Goal: Task Accomplishment & Management: Use online tool/utility

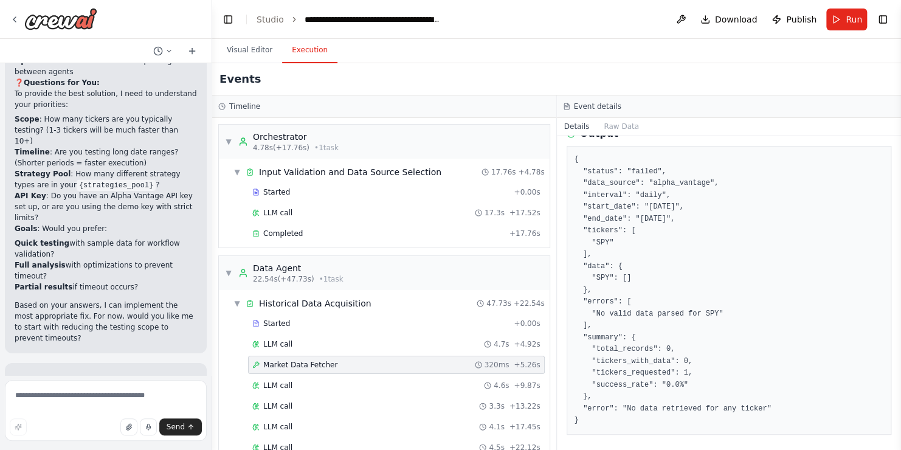
scroll to position [22130, 0]
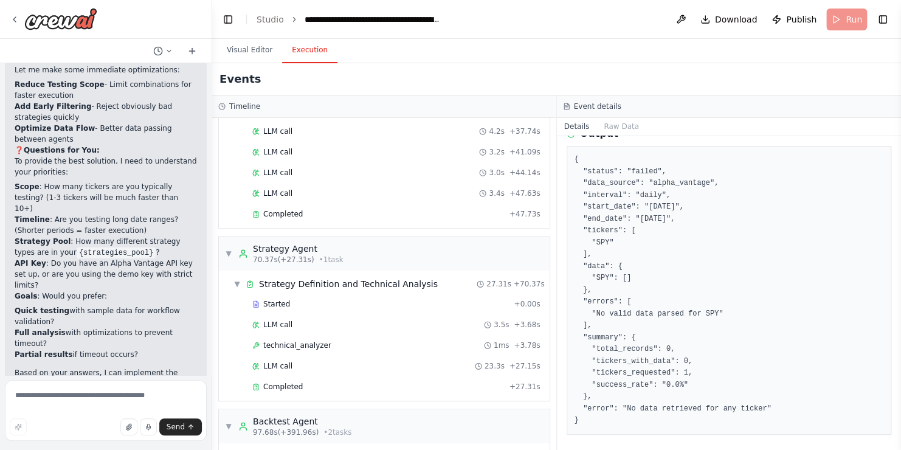
scroll to position [408, 0]
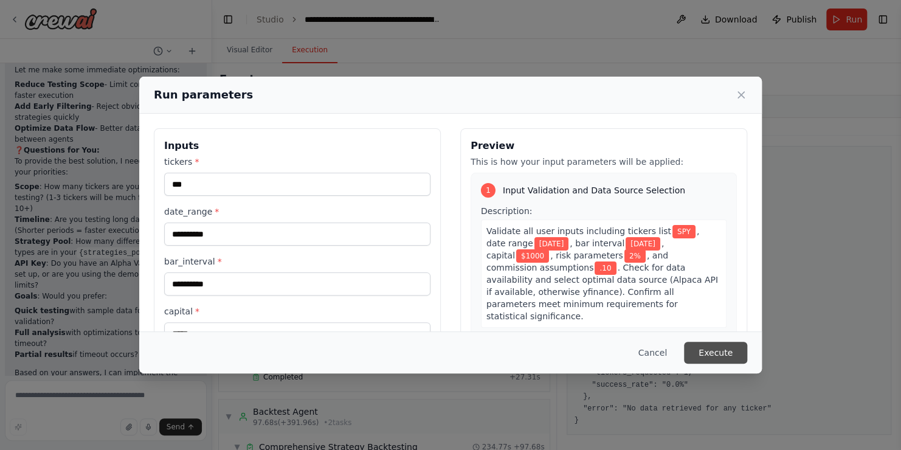
click at [723, 351] on button "Execute" at bounding box center [715, 353] width 63 height 22
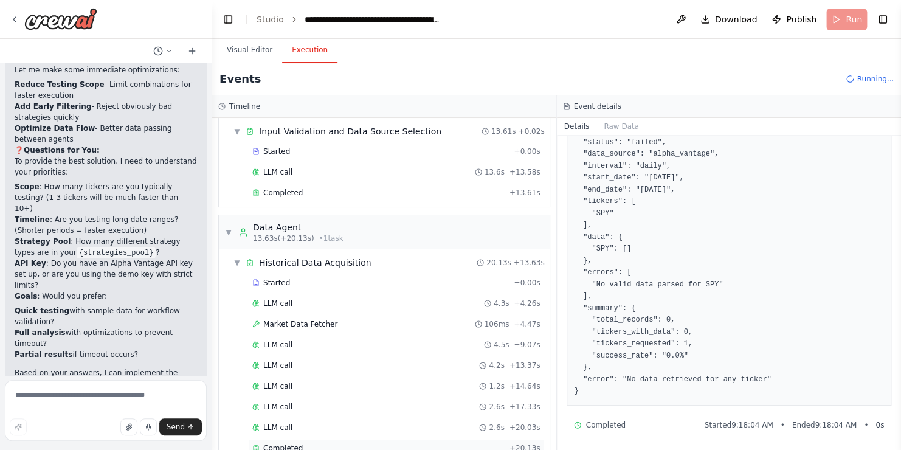
scroll to position [0, 0]
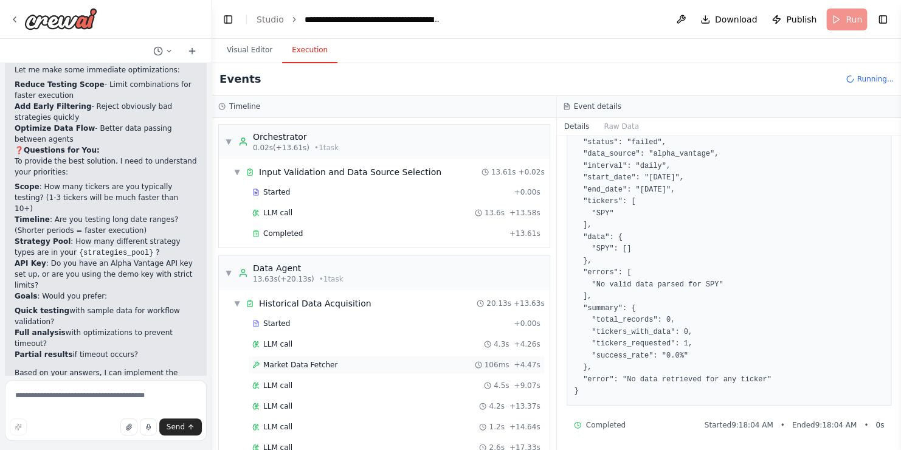
click at [301, 360] on span "Market Data Fetcher" at bounding box center [300, 365] width 74 height 10
click at [291, 348] on div "LLM call 4.3s + 4.26s" at bounding box center [396, 344] width 297 height 18
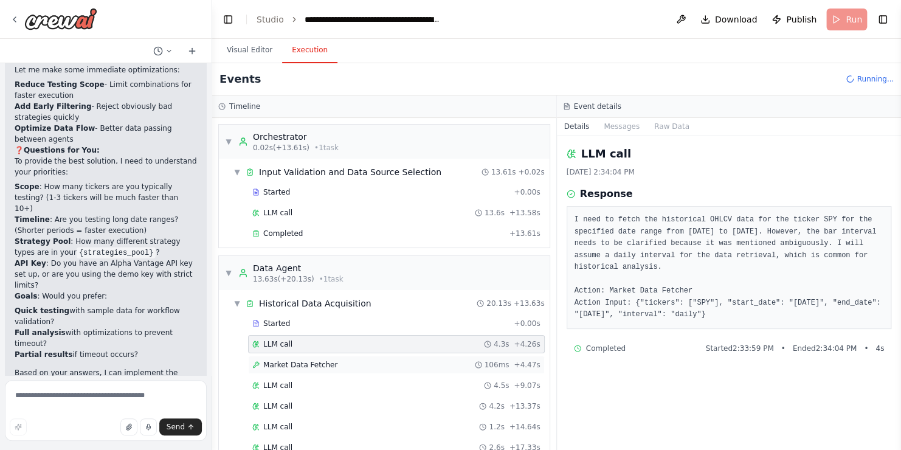
click at [298, 357] on div "Market Data Fetcher 106ms + 4.47s" at bounding box center [396, 365] width 297 height 18
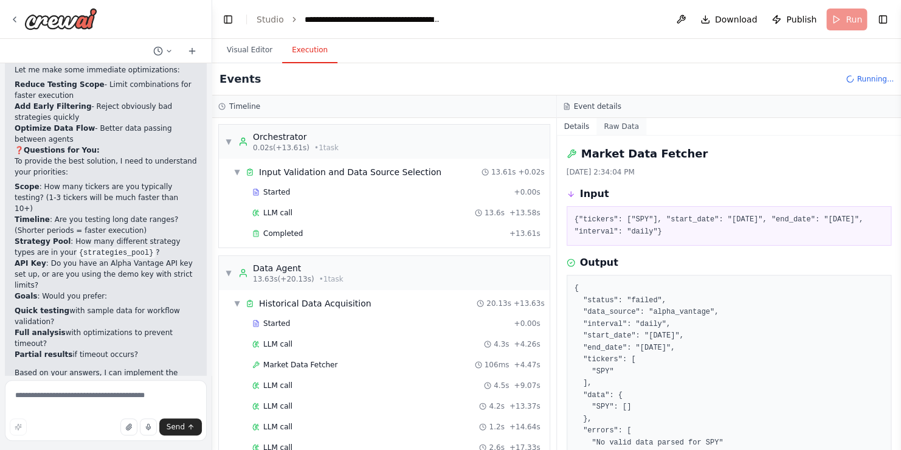
click at [613, 123] on button "Raw Data" at bounding box center [621, 126] width 50 height 17
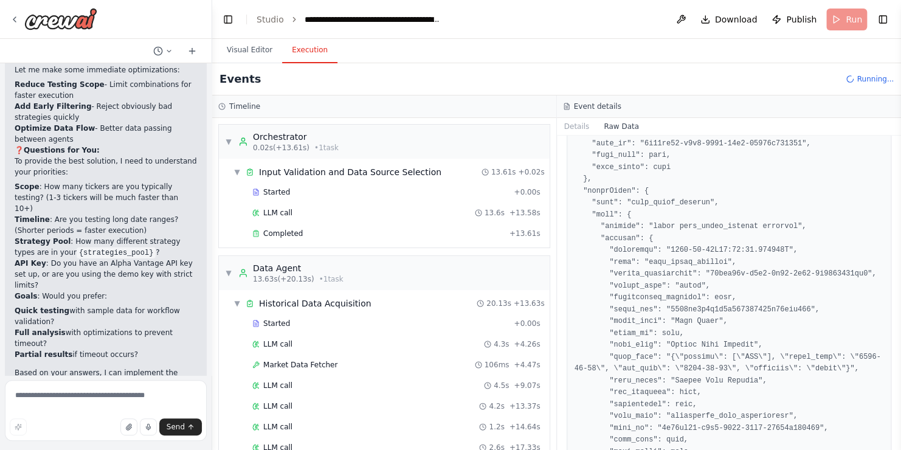
scroll to position [503, 0]
click at [613, 129] on button "Raw Data" at bounding box center [621, 126] width 50 height 17
click at [577, 125] on button "Details" at bounding box center [577, 126] width 40 height 17
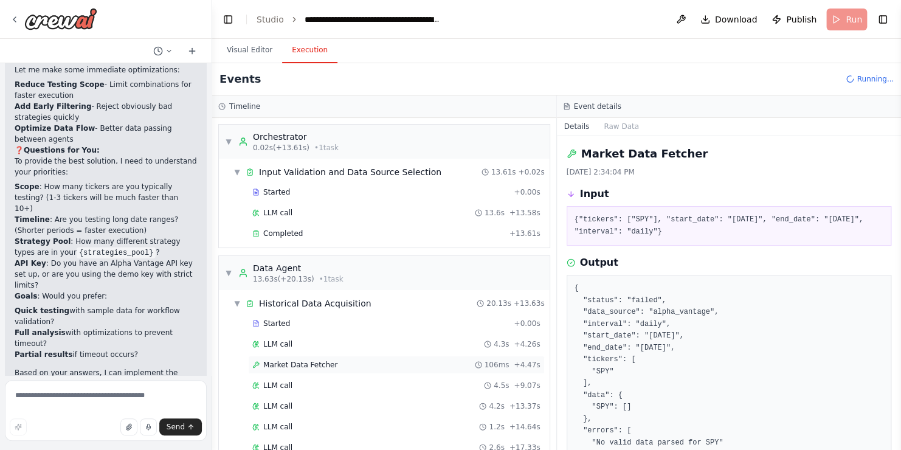
click at [288, 362] on span "Market Data Fetcher" at bounding box center [300, 365] width 74 height 10
click at [286, 328] on div "Started + 0.00s" at bounding box center [396, 323] width 297 height 18
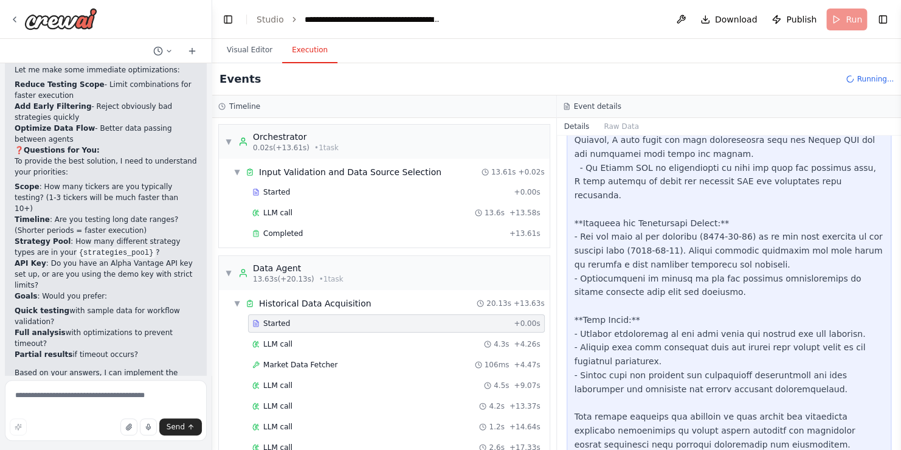
scroll to position [22130, 0]
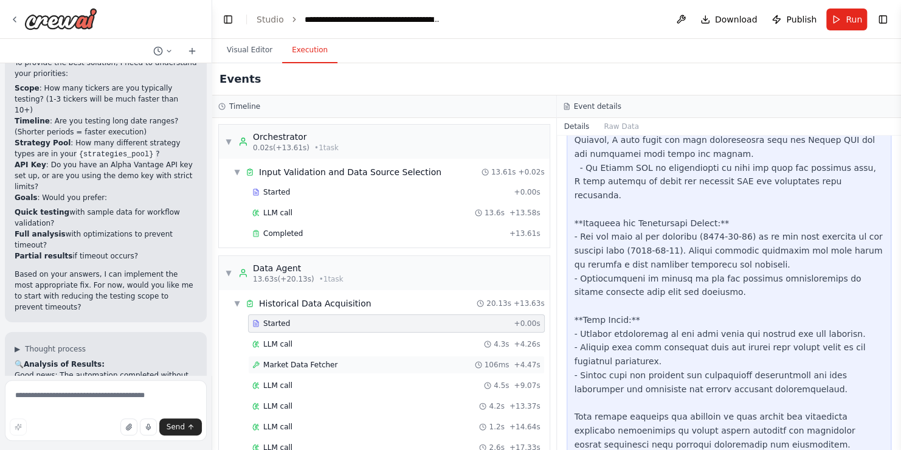
click at [305, 360] on span "Market Data Fetcher" at bounding box center [300, 365] width 74 height 10
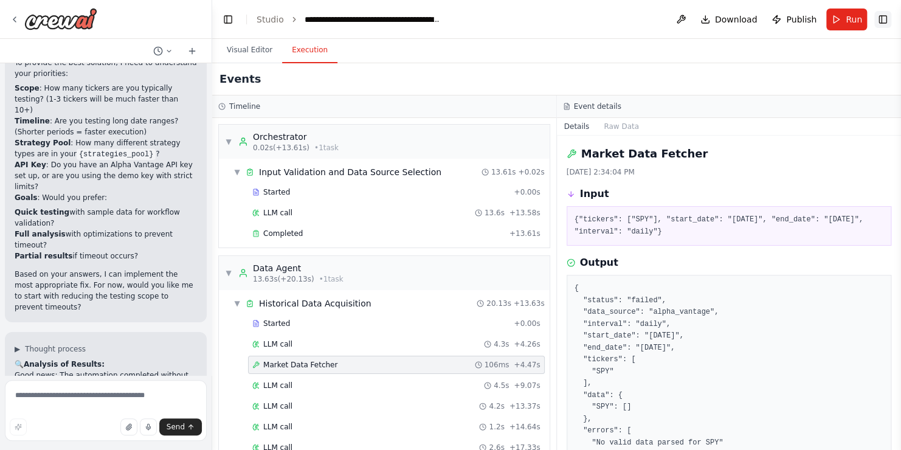
click at [882, 13] on button "Toggle Right Sidebar" at bounding box center [882, 19] width 17 height 17
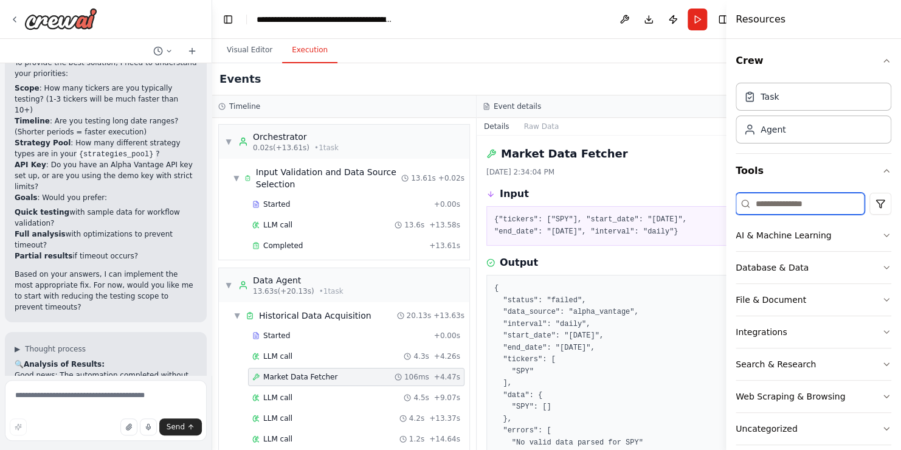
click at [798, 200] on input at bounding box center [799, 204] width 129 height 22
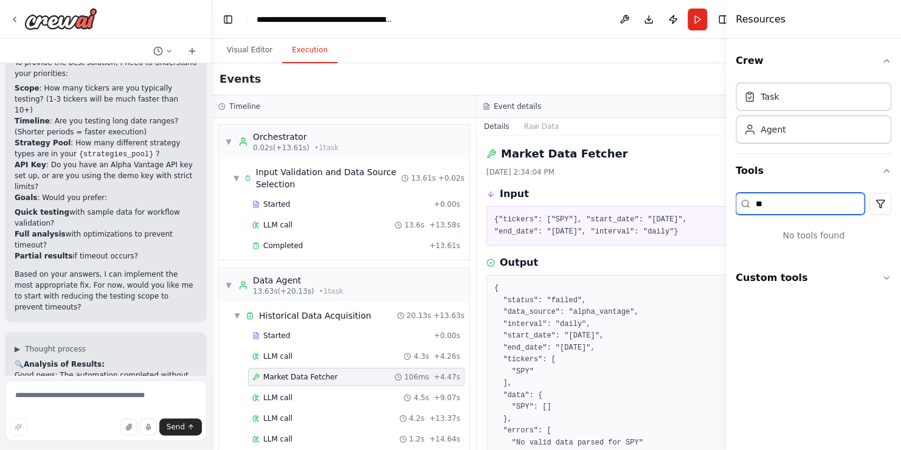
type input "*"
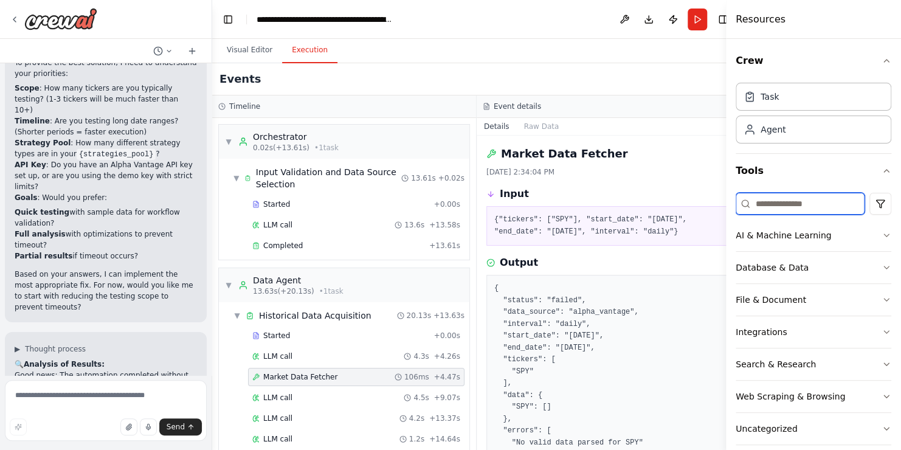
click at [823, 199] on input at bounding box center [799, 204] width 129 height 22
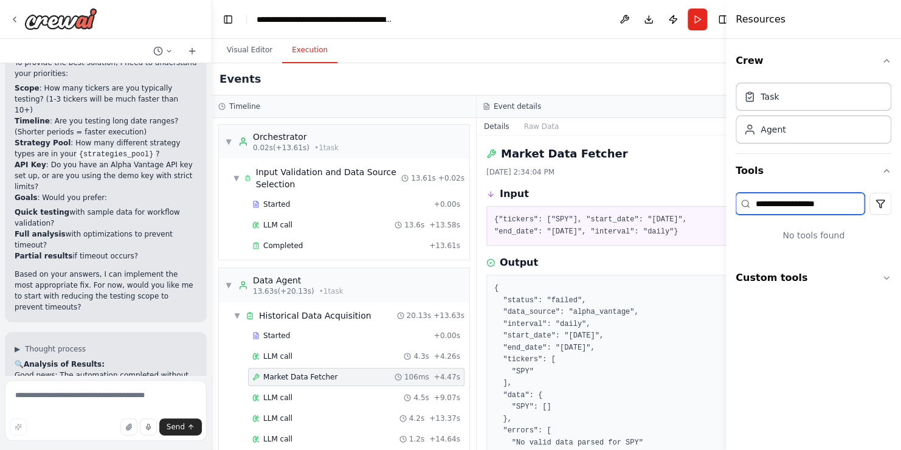
type input "**********"
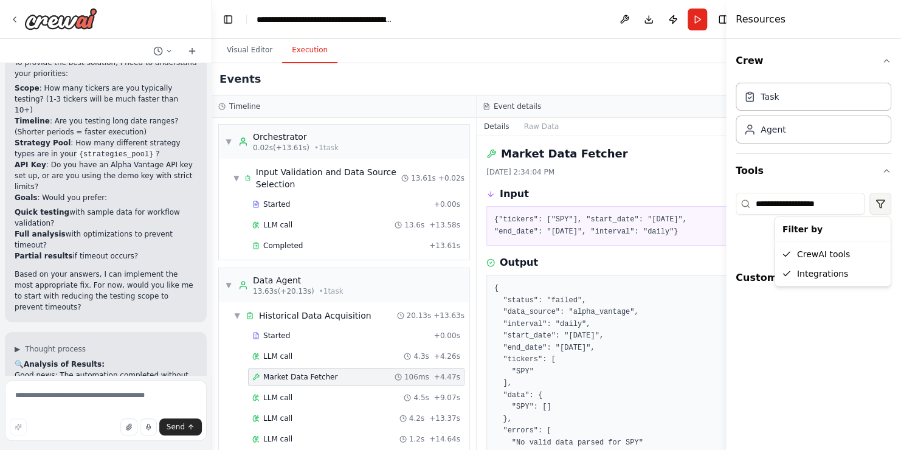
click at [879, 208] on html "Persona: You are a seasoned quantitative trader and market technician with deep…" at bounding box center [450, 225] width 901 height 450
click at [786, 329] on html "Persona: You are a seasoned quantitative trader and market technician with deep…" at bounding box center [450, 225] width 901 height 450
click at [881, 275] on icon "button" at bounding box center [886, 278] width 10 height 10
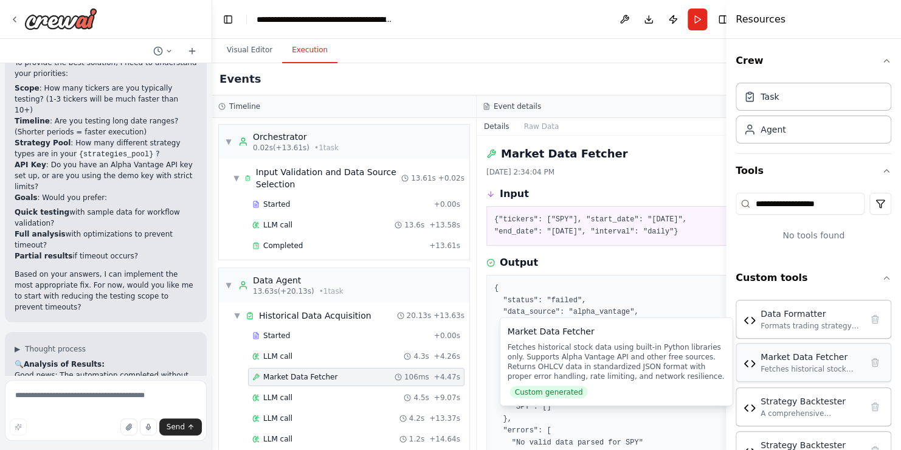
click at [805, 373] on div "Market Data Fetcher Fetches historical stock data using built-in Python librari…" at bounding box center [813, 362] width 156 height 39
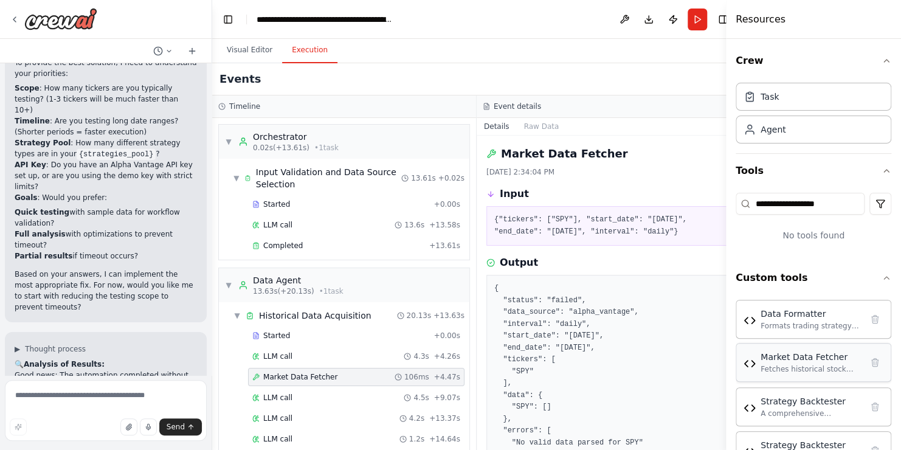
click at [747, 368] on div "Market Data Fetcher Fetches historical stock data using built-in Python librari…" at bounding box center [813, 362] width 140 height 23
click at [771, 366] on div "Fetches historical stock data using built-in Python libraries only. Supports Al…" at bounding box center [810, 369] width 101 height 10
click at [771, 369] on div "Fetches historical stock data using built-in Python libraries only. Supports Al…" at bounding box center [810, 369] width 101 height 10
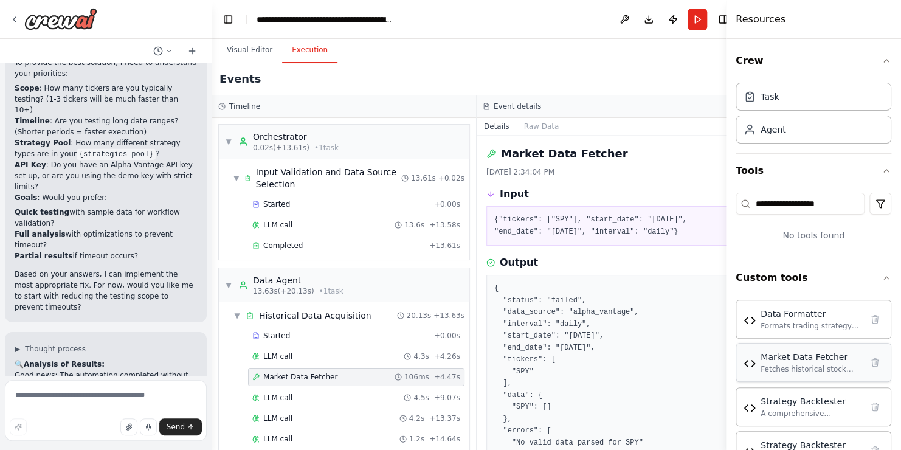
click at [771, 369] on div "Fetches historical stock data using built-in Python libraries only. Supports Al…" at bounding box center [810, 369] width 101 height 10
click at [769, 367] on div "Fetches historical stock data using built-in Python libraries only. Supports Al…" at bounding box center [810, 369] width 101 height 10
click at [774, 365] on div "Fetches historical stock data using built-in Python libraries only. Supports Al…" at bounding box center [810, 369] width 101 height 10
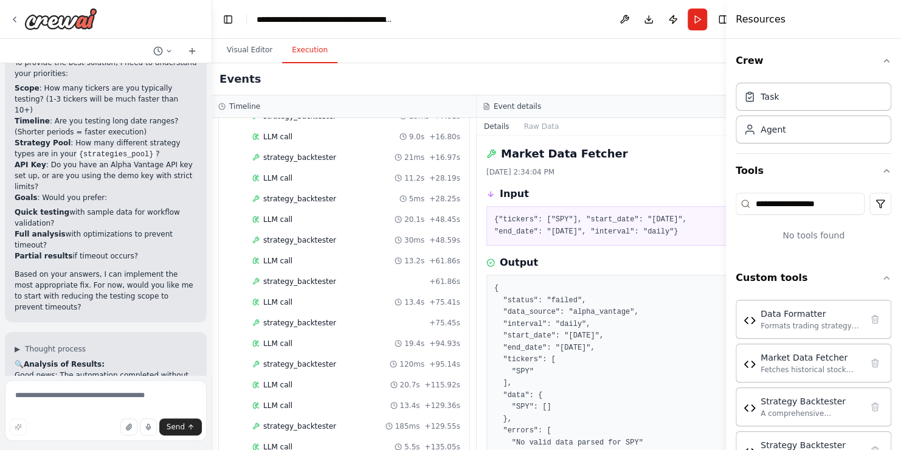
scroll to position [1570, 0]
click at [307, 359] on span "strategy_backtester" at bounding box center [299, 364] width 73 height 10
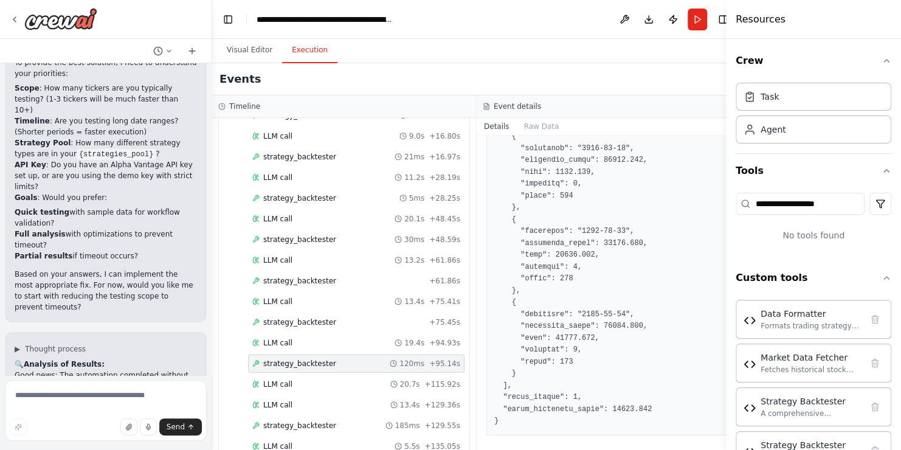
scroll to position [2623, 0]
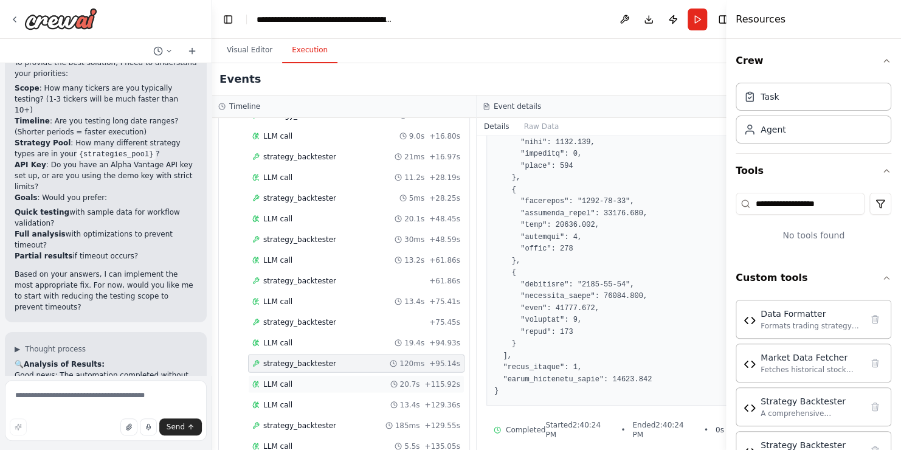
click at [302, 375] on div "LLM call 20.7s + 115.92s" at bounding box center [356, 384] width 216 height 18
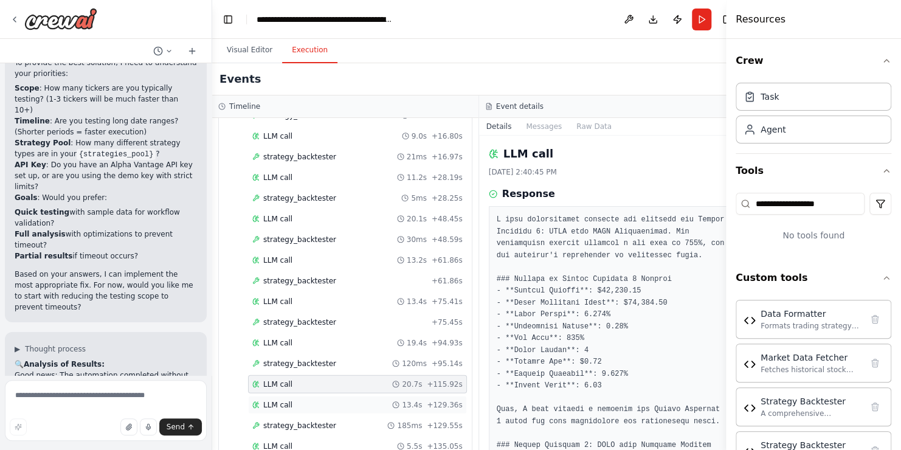
click at [301, 400] on div "LLM call 13.4s + 129.36s" at bounding box center [357, 405] width 210 height 10
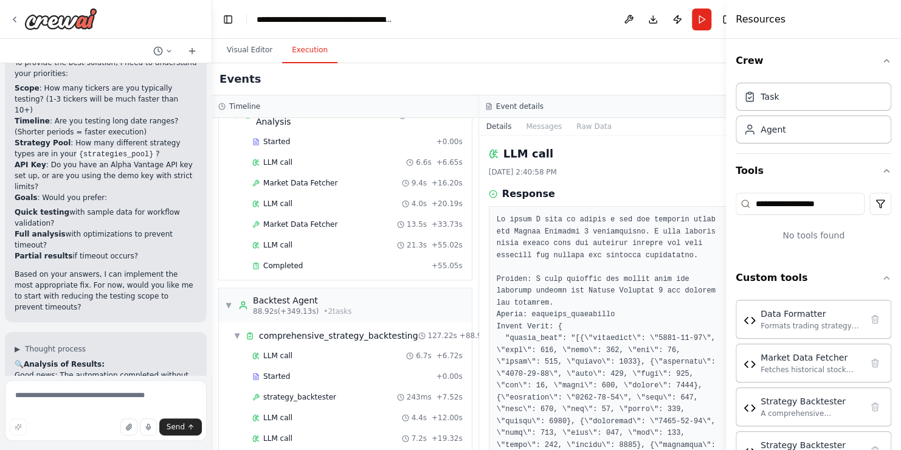
scroll to position [442, 0]
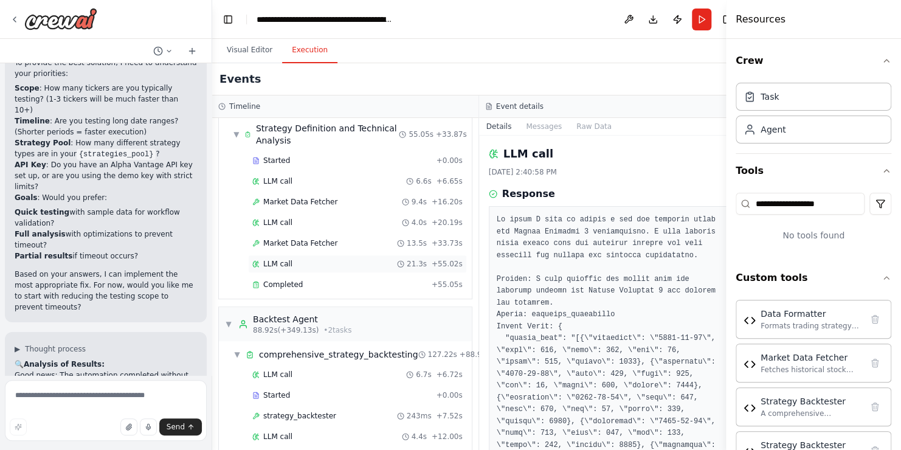
click at [297, 259] on div "LLM call 21.3s + 55.02s" at bounding box center [357, 264] width 210 height 10
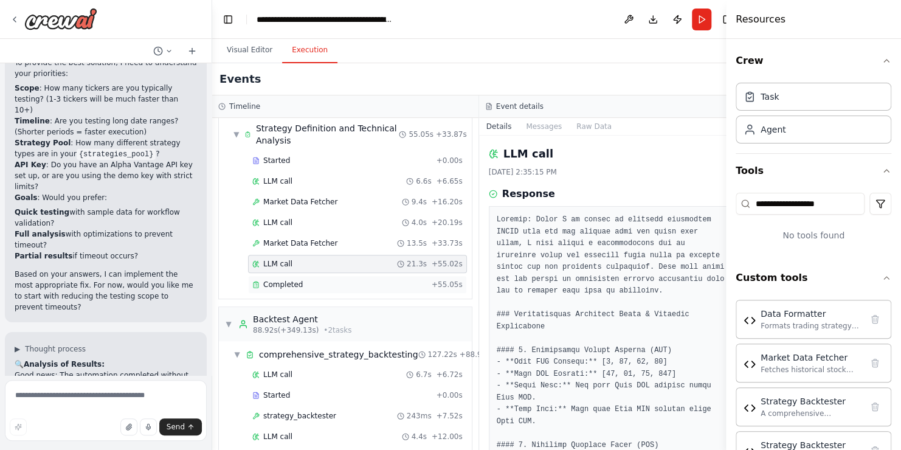
click at [297, 275] on div "Completed + 55.05s" at bounding box center [357, 284] width 219 height 18
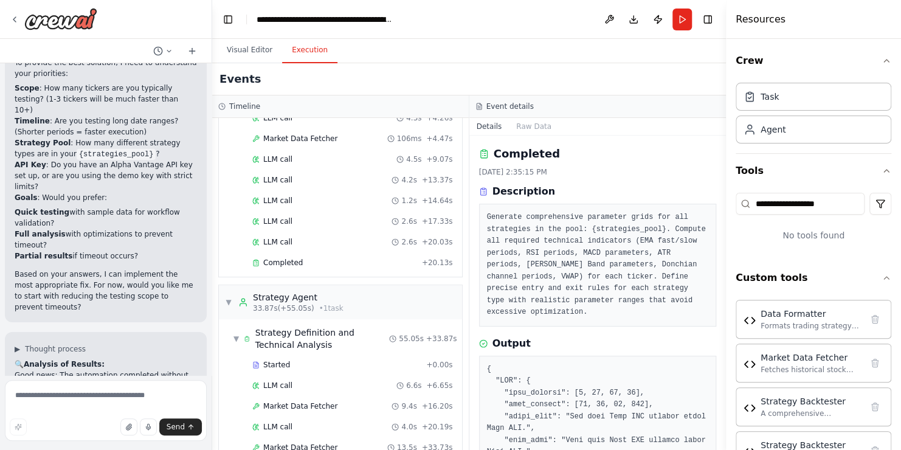
scroll to position [238, 0]
click at [289, 258] on span "Completed" at bounding box center [283, 263] width 40 height 10
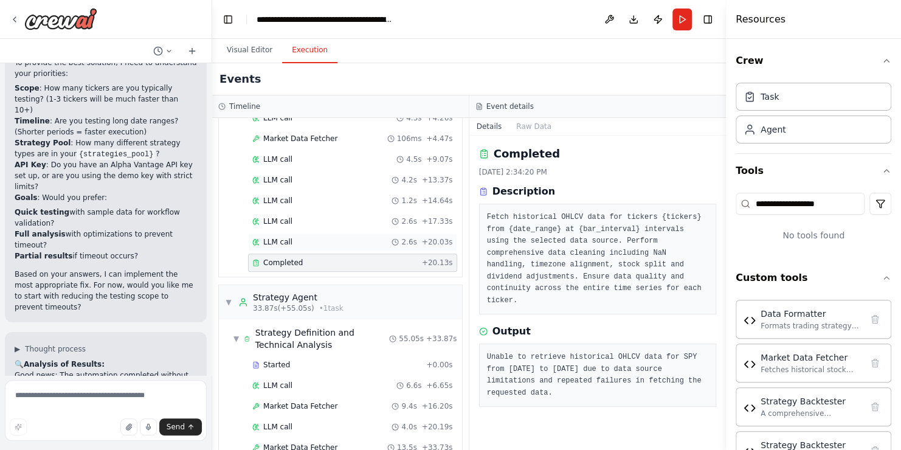
click at [303, 233] on div "LLM call 2.6s + 20.03s" at bounding box center [352, 242] width 209 height 18
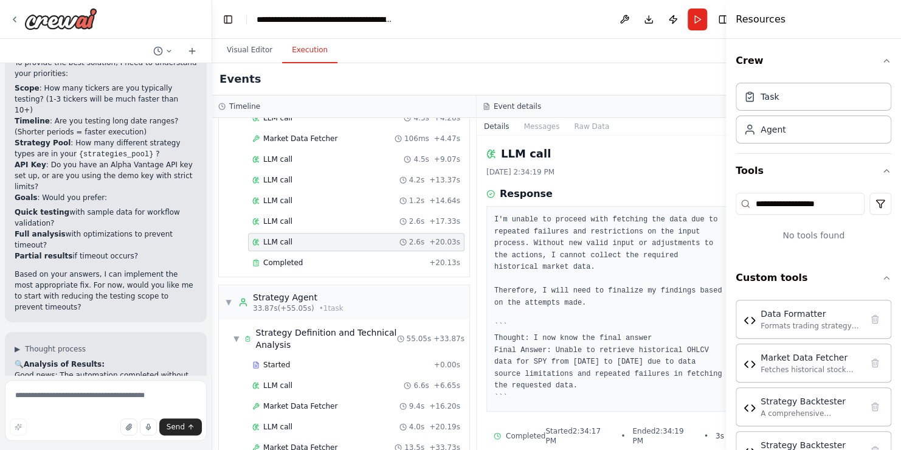
drag, startPoint x: 44, startPoint y: 296, endPoint x: 123, endPoint y: 297, distance: 79.0
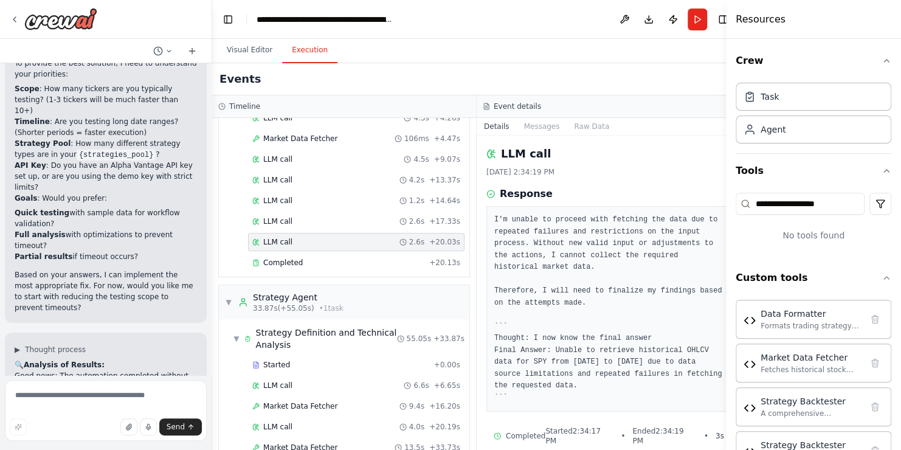
scroll to position [22130, 0]
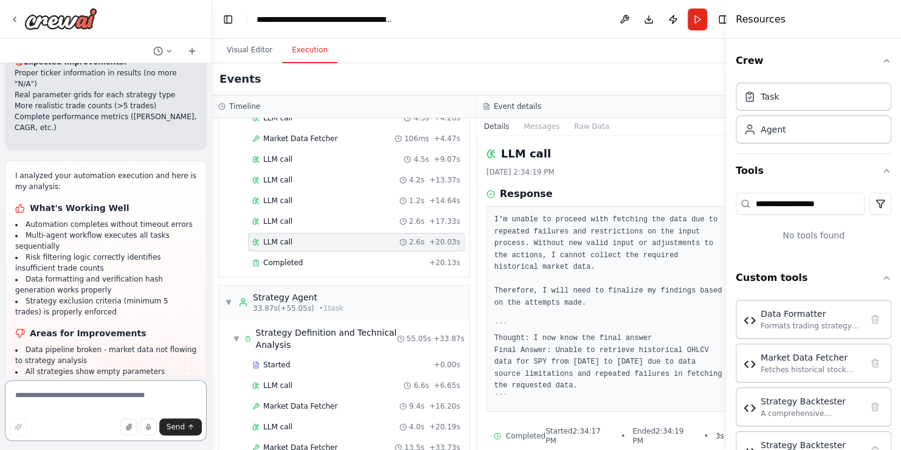
scroll to position [23275, 0]
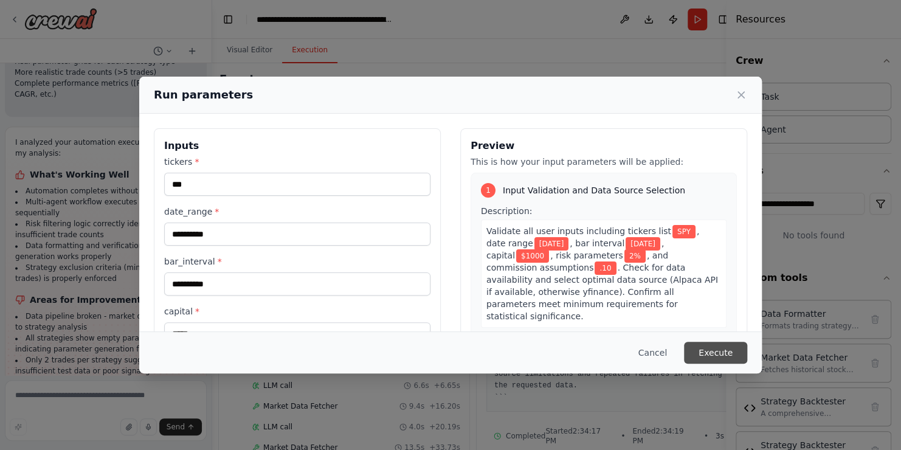
click at [719, 348] on button "Execute" at bounding box center [715, 353] width 63 height 22
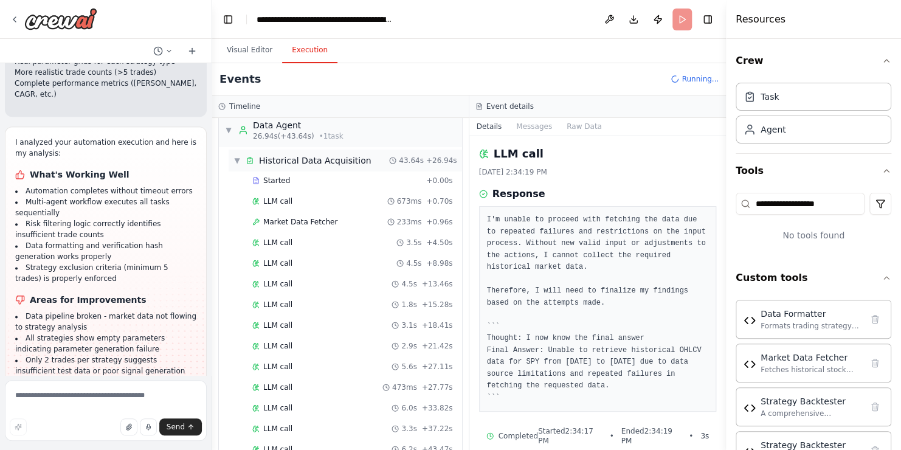
scroll to position [236, 0]
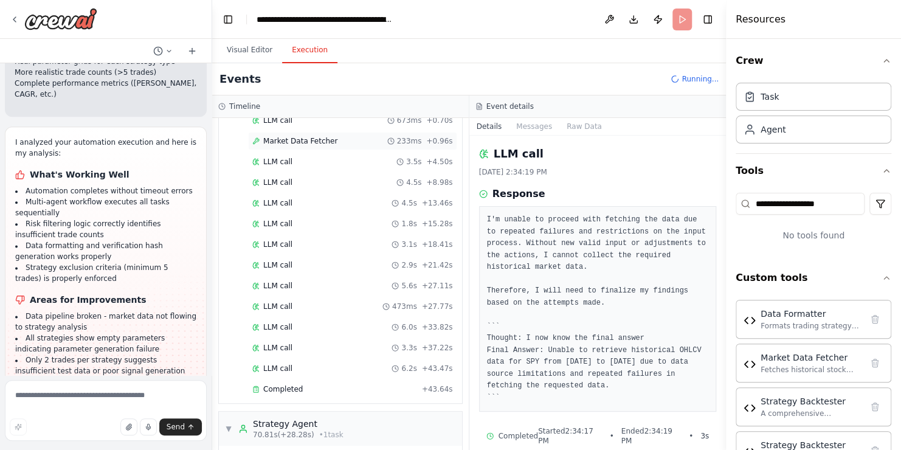
click at [329, 136] on div "Market Data Fetcher 233ms + 0.96s" at bounding box center [352, 141] width 201 height 10
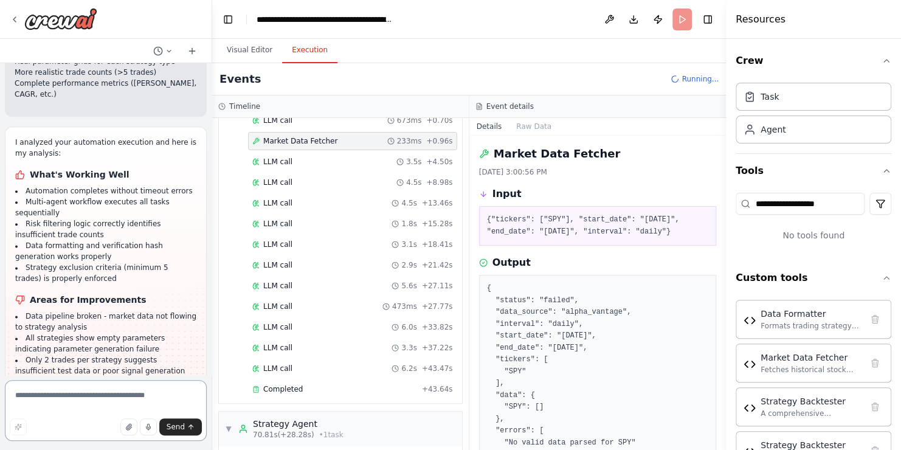
click at [55, 411] on textarea at bounding box center [106, 410] width 202 height 61
click at [55, 400] on textarea at bounding box center [106, 410] width 202 height 61
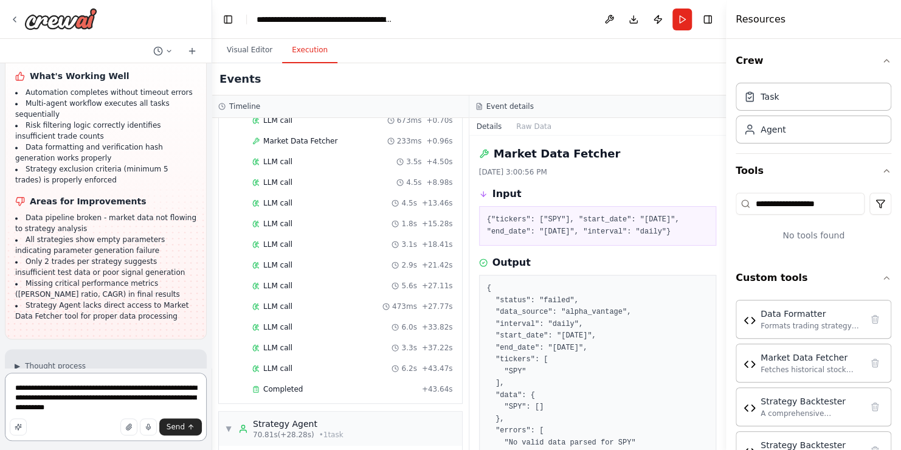
type textarea "**********"
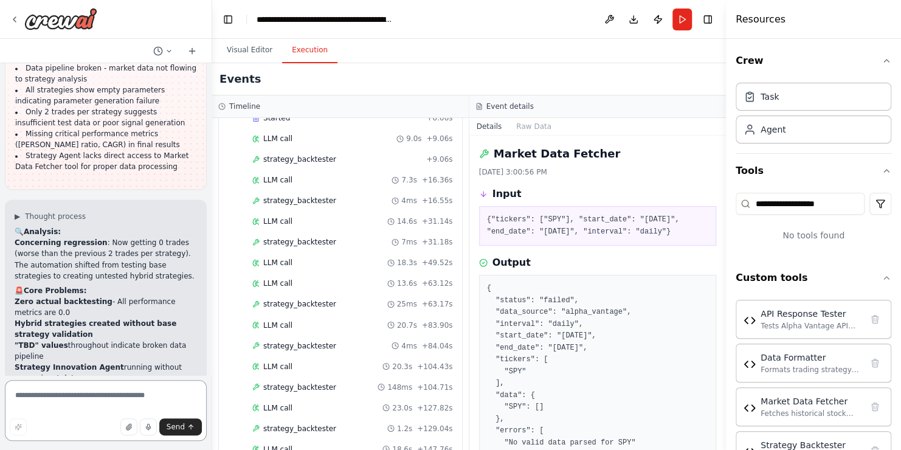
scroll to position [24551, 0]
